Goal: Information Seeking & Learning: Learn about a topic

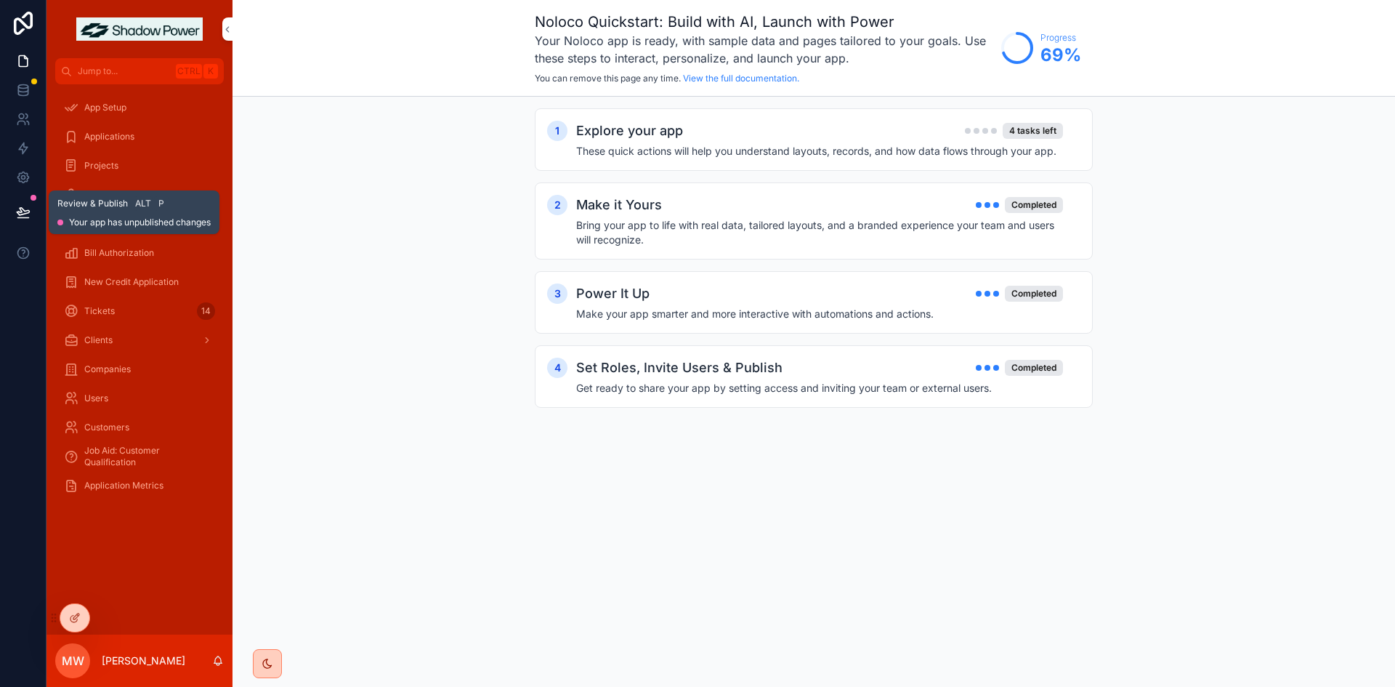
click at [35, 214] on button at bounding box center [23, 212] width 32 height 41
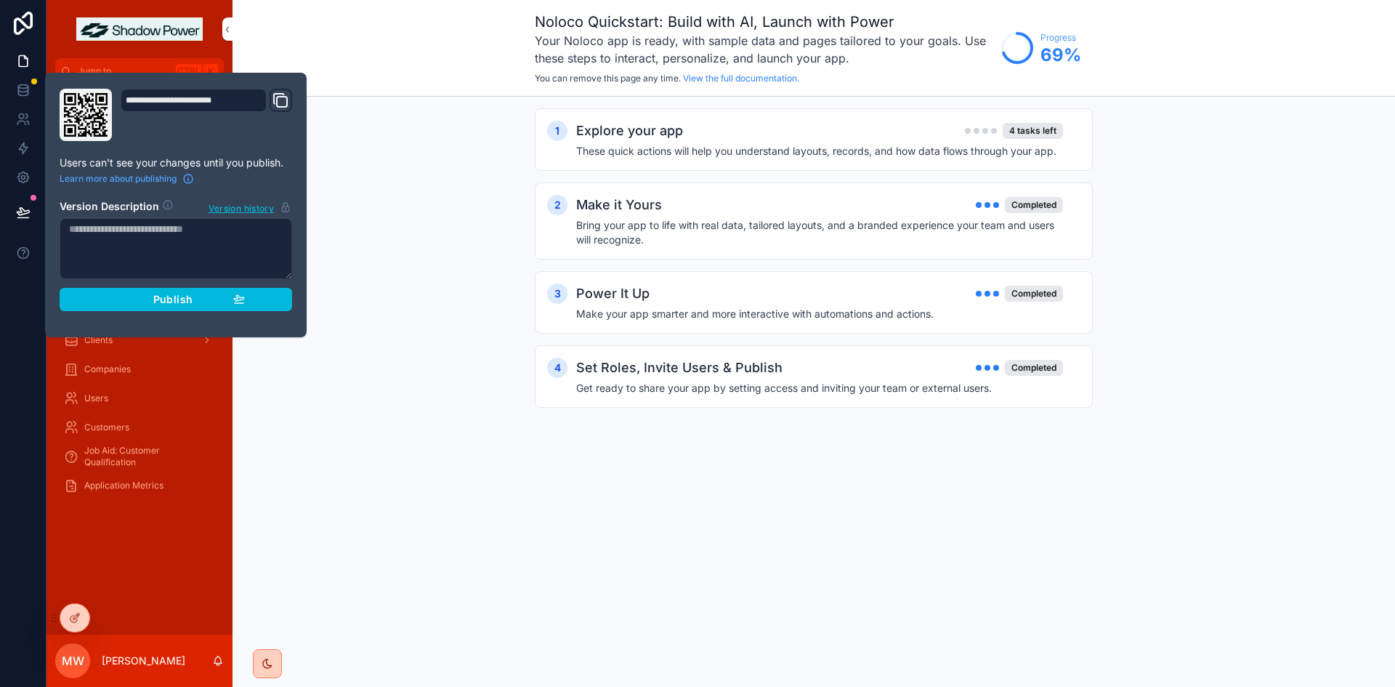
click at [163, 304] on span "Publish" at bounding box center [172, 299] width 39 height 13
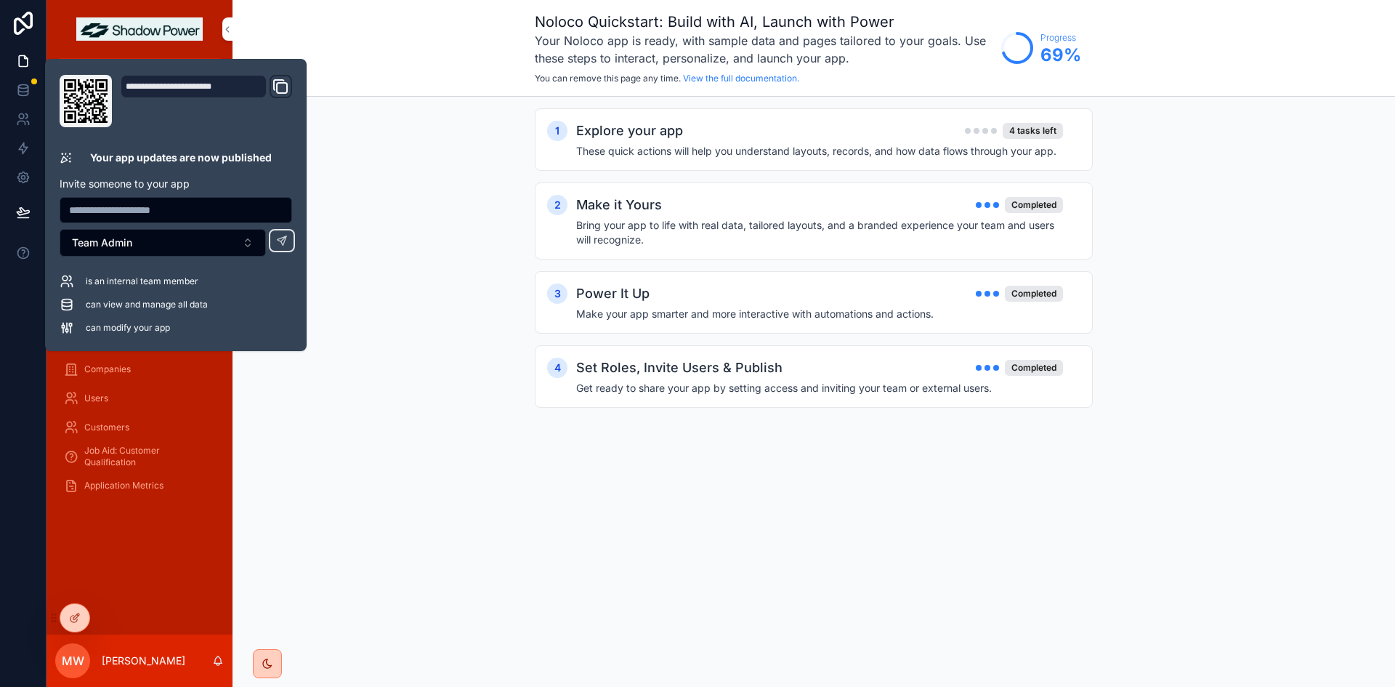
click at [361, 174] on div "1 Explore your app 4 tasks left These quick actions will help you understand la…" at bounding box center [813, 273] width 1162 height 352
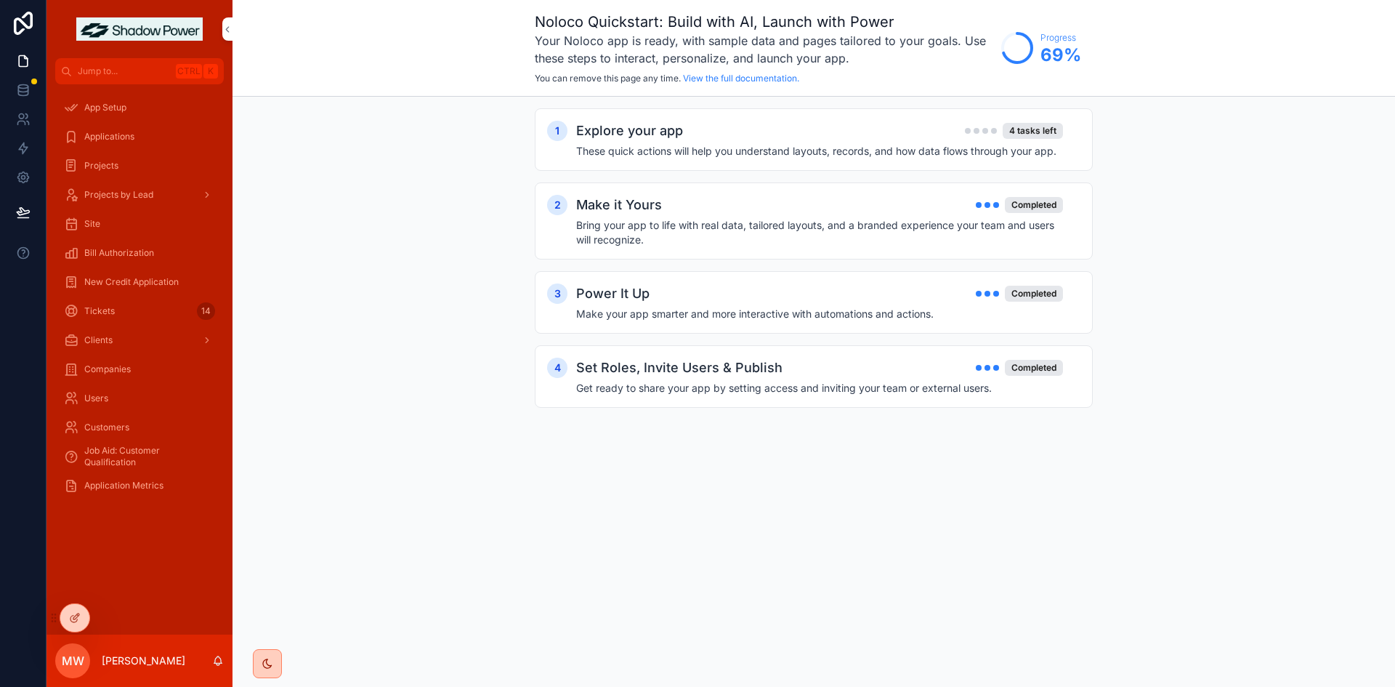
click at [126, 485] on span "Application Metrics" at bounding box center [123, 486] width 79 height 12
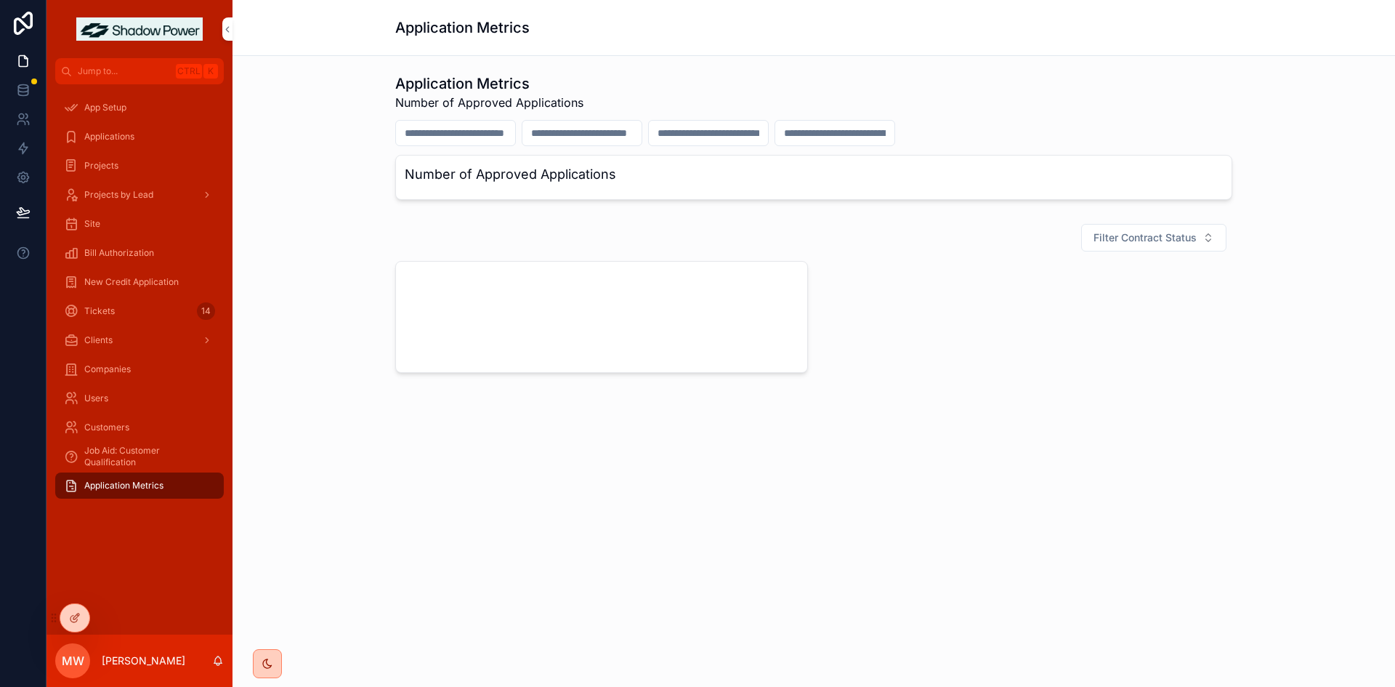
click at [124, 460] on span "Job Aid: Customer Qualification" at bounding box center [146, 456] width 125 height 23
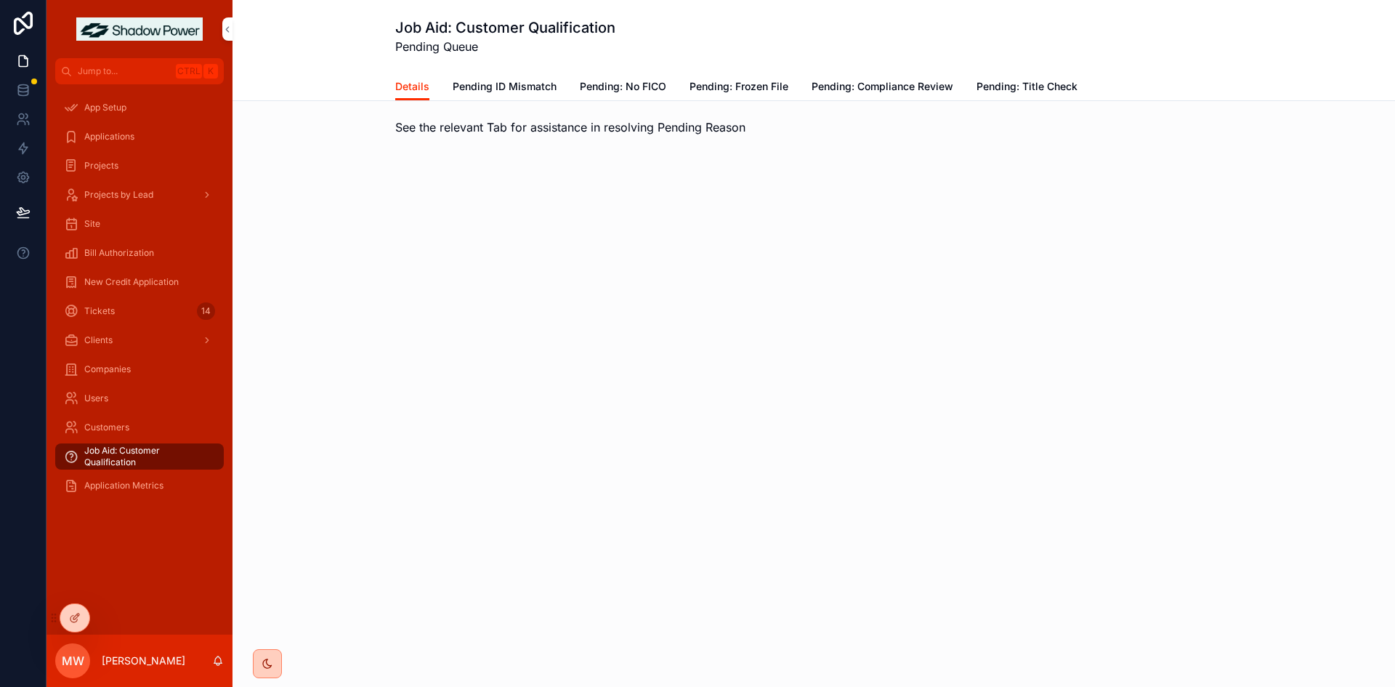
click at [466, 84] on span "Pending ID Mismatch" at bounding box center [505, 86] width 104 height 15
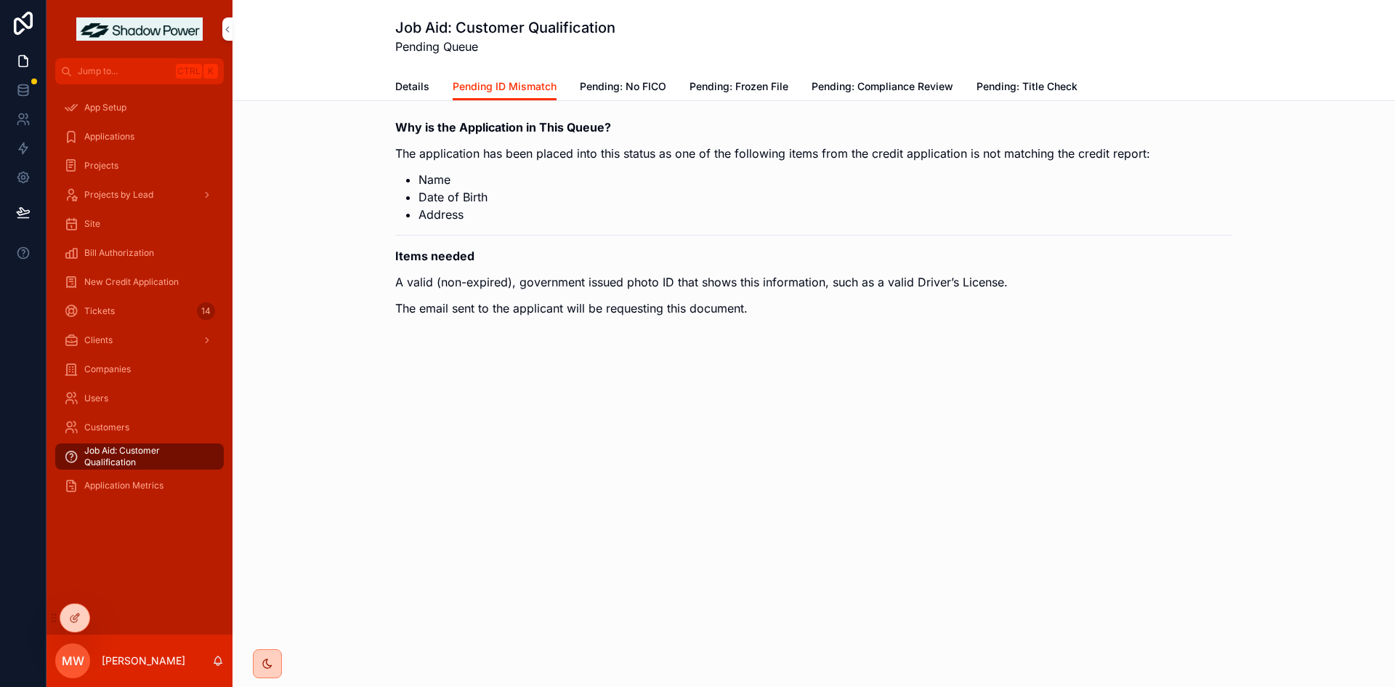
click at [416, 94] on link "Details" at bounding box center [412, 87] width 34 height 29
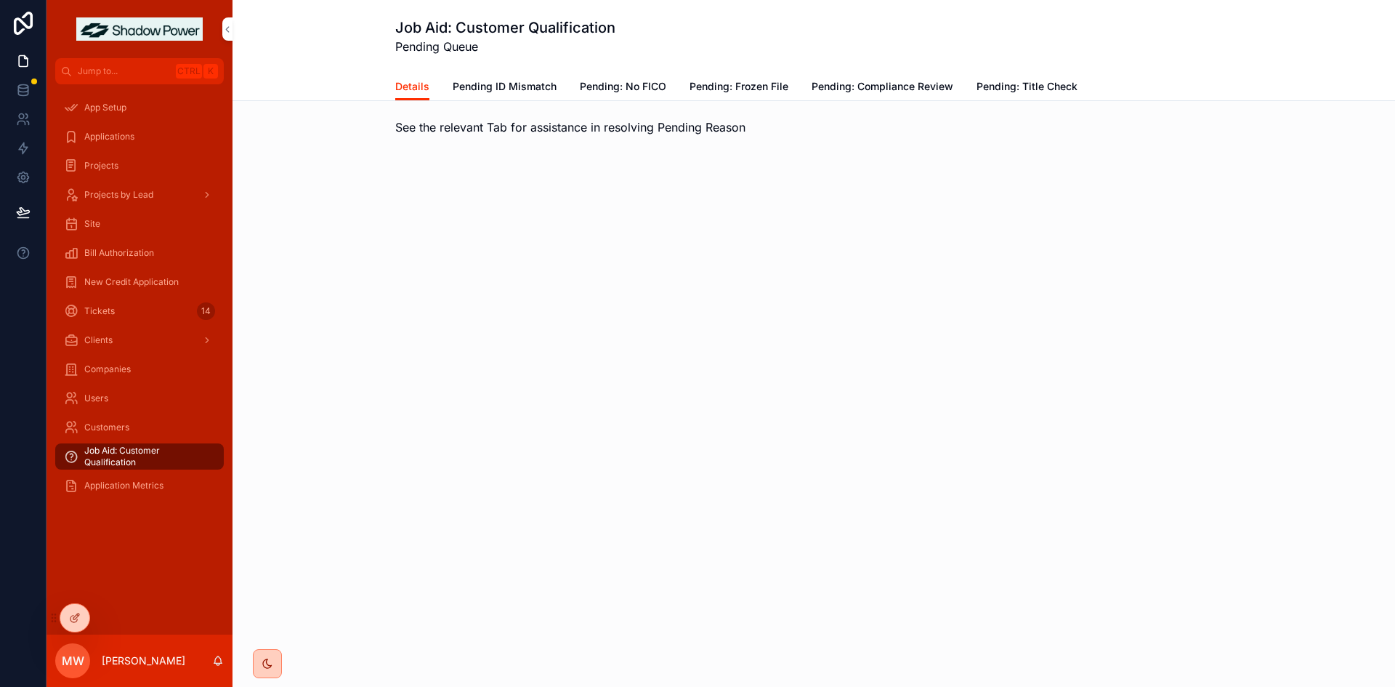
click at [86, 420] on div "Customers" at bounding box center [139, 427] width 151 height 23
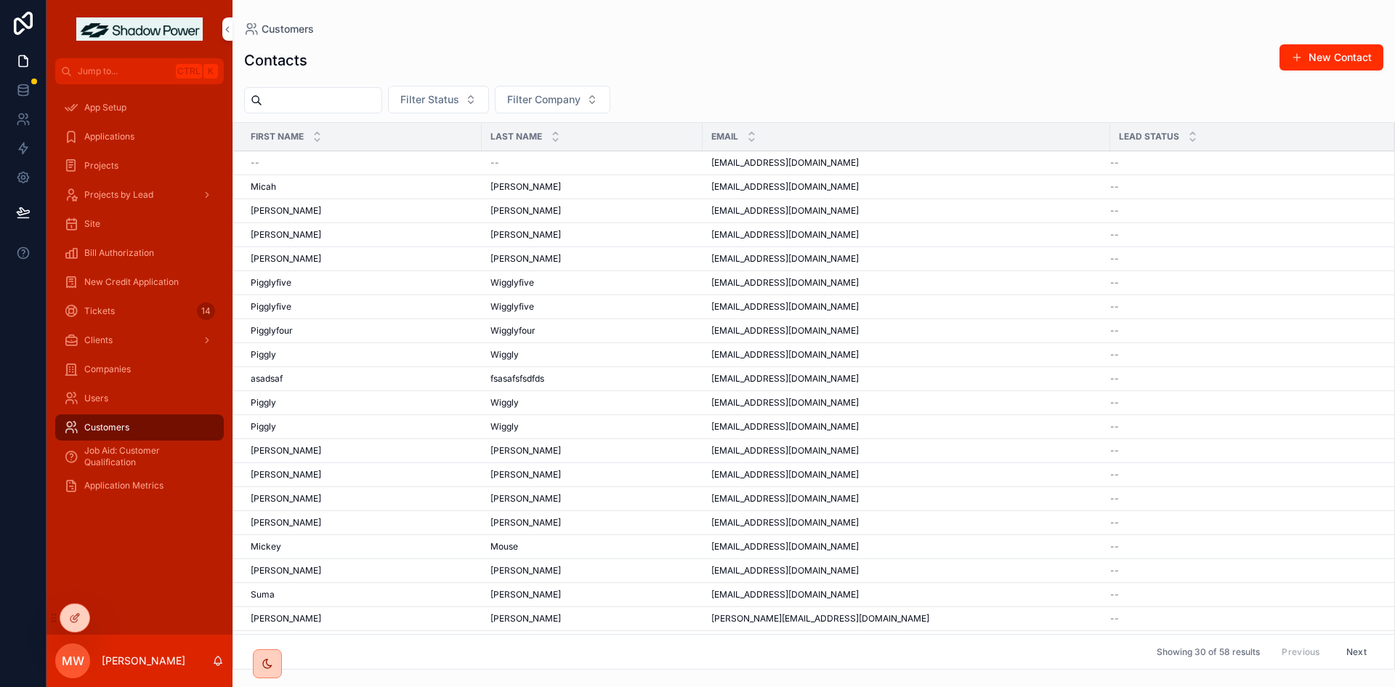
click at [101, 394] on span "Users" at bounding box center [96, 398] width 24 height 12
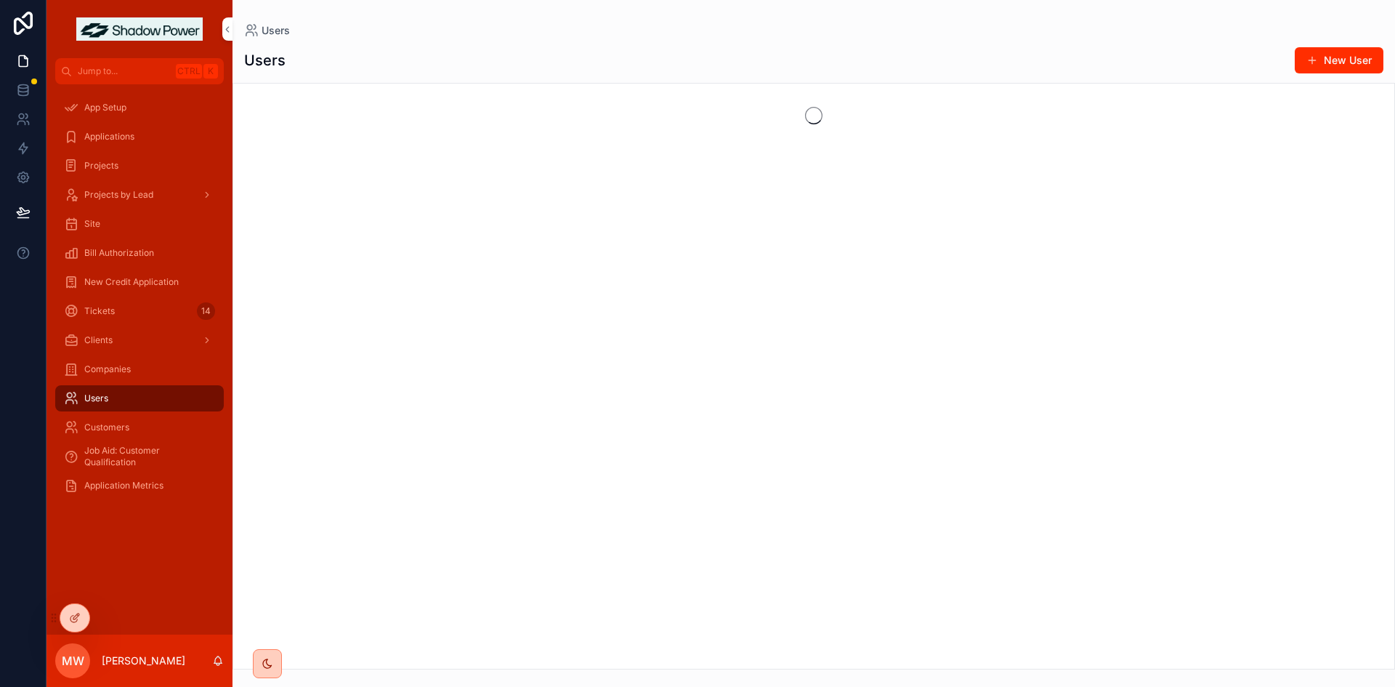
click at [109, 363] on div "Companies" at bounding box center [139, 368] width 151 height 23
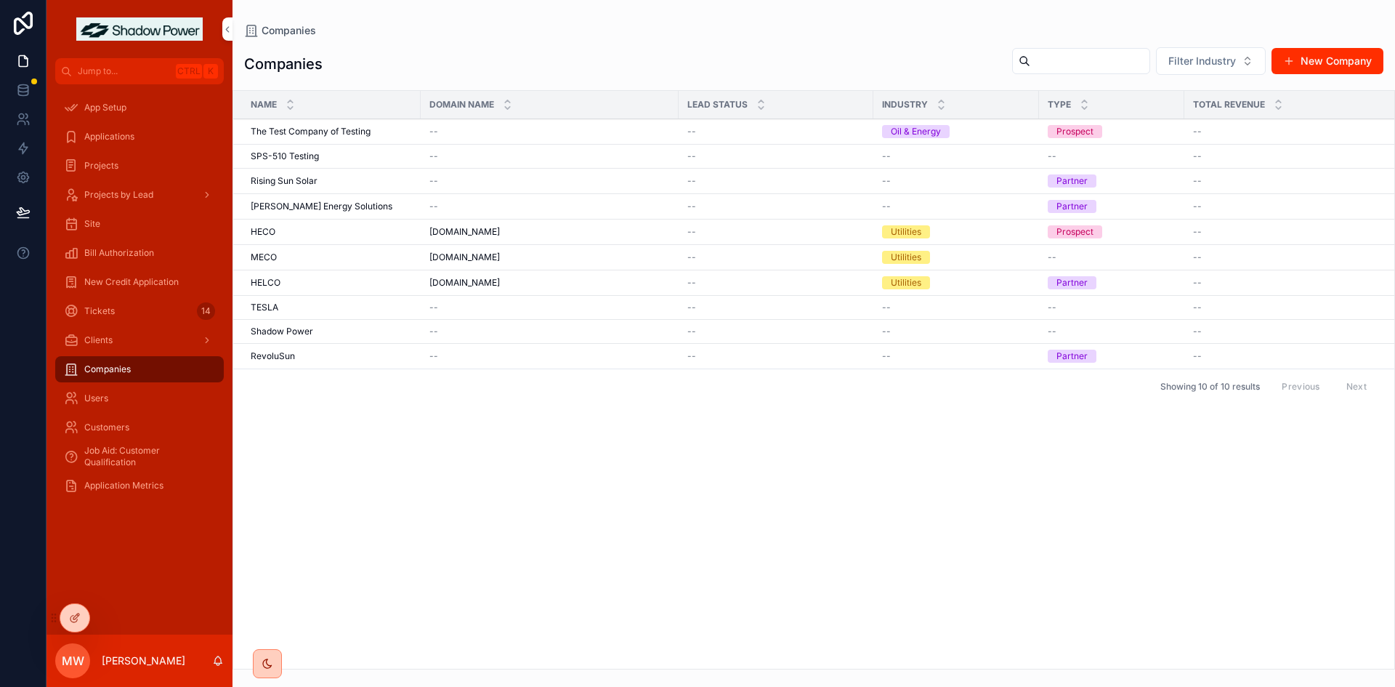
click at [421, 464] on div "name Domain Name Lead Status Industry Type Total Revenue Last Engagement The Te…" at bounding box center [813, 380] width 1161 height 578
click at [373, 444] on div "name Domain Name Lead Status Industry Type Total Revenue Last Engagement The Te…" at bounding box center [813, 380] width 1161 height 578
click at [589, 453] on div "name Domain Name Lead Status Industry Type Total Revenue Last Engagement The Te…" at bounding box center [813, 380] width 1161 height 578
click at [664, 37] on div "Companies" at bounding box center [813, 30] width 1139 height 15
click at [130, 140] on span "Applications" at bounding box center [109, 137] width 50 height 12
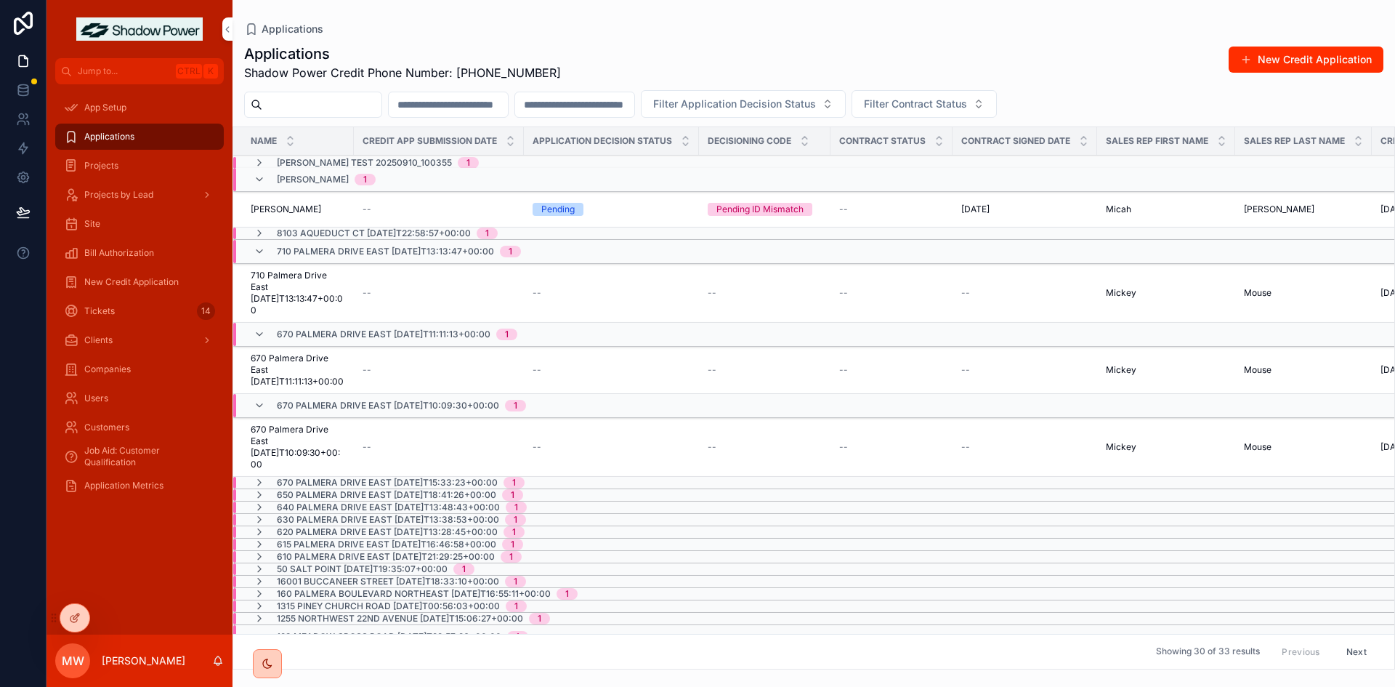
click at [288, 209] on span "[PERSON_NAME]" at bounding box center [286, 209] width 70 height 12
